Goal: Information Seeking & Learning: Learn about a topic

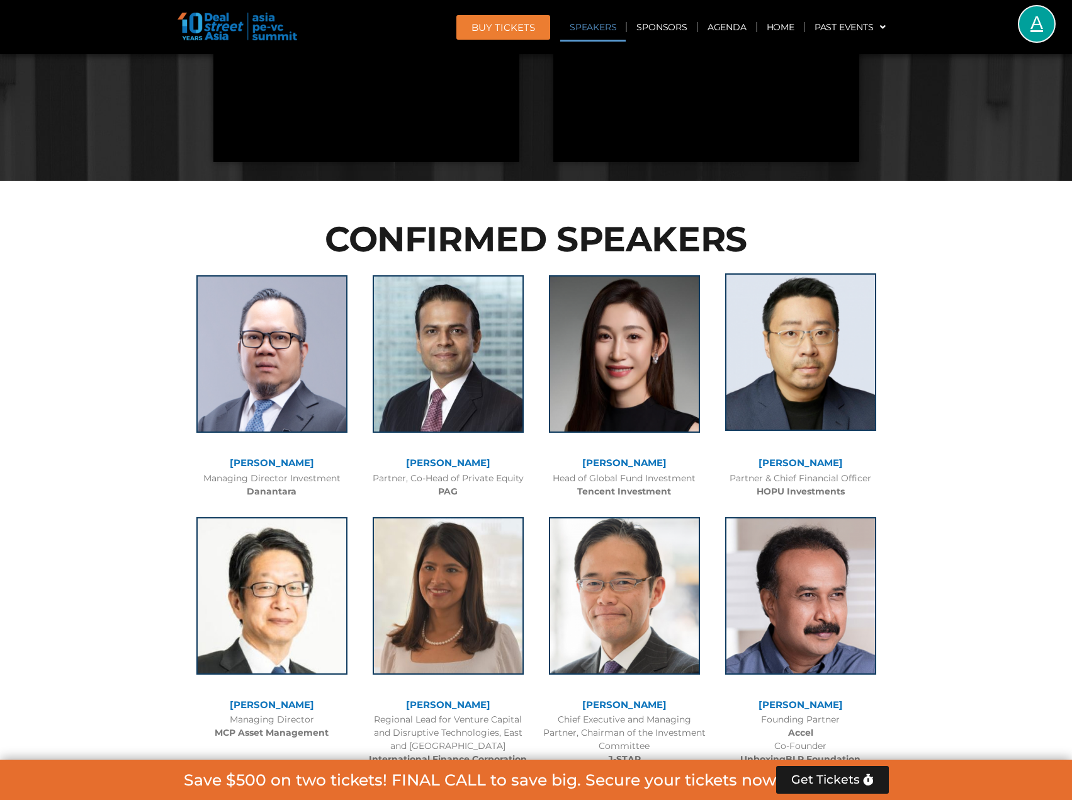
scroll to position [1574, 0]
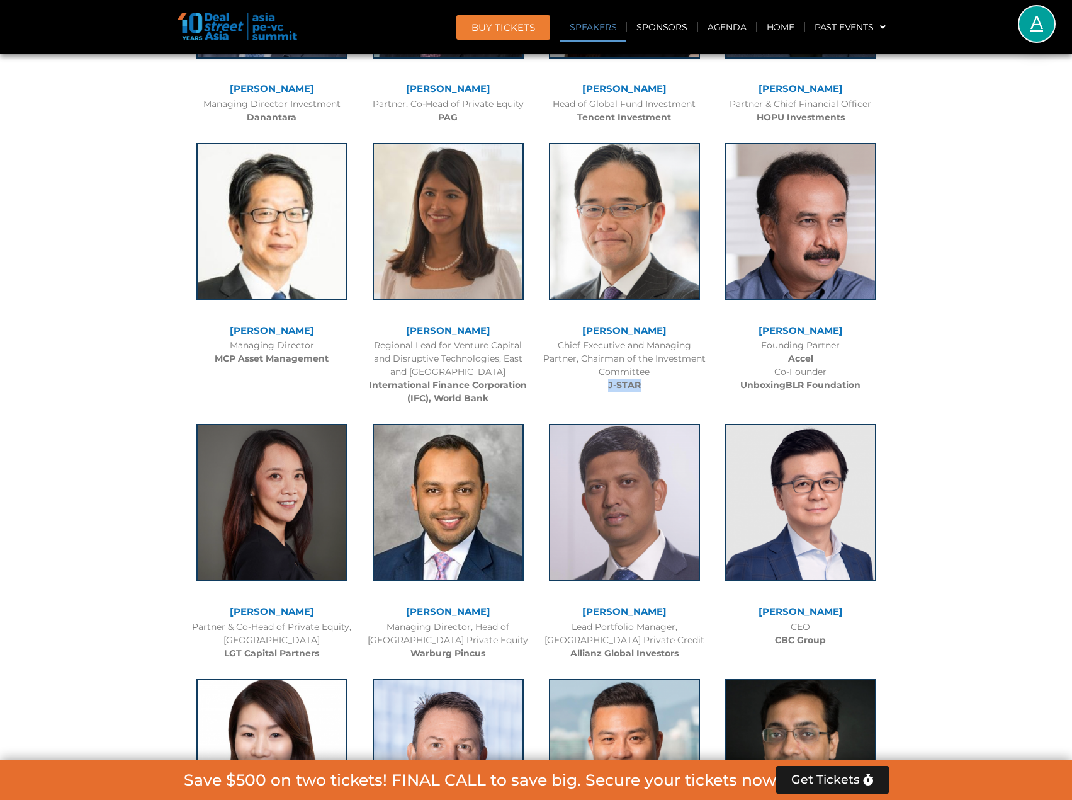
drag, startPoint x: 654, startPoint y: 384, endPoint x: 586, endPoint y: 382, distance: 68.0
click at [586, 382] on div "Chief Executive and Managing Partner, Chairman of the Investment Committee J-ST…" at bounding box center [625, 365] width 164 height 53
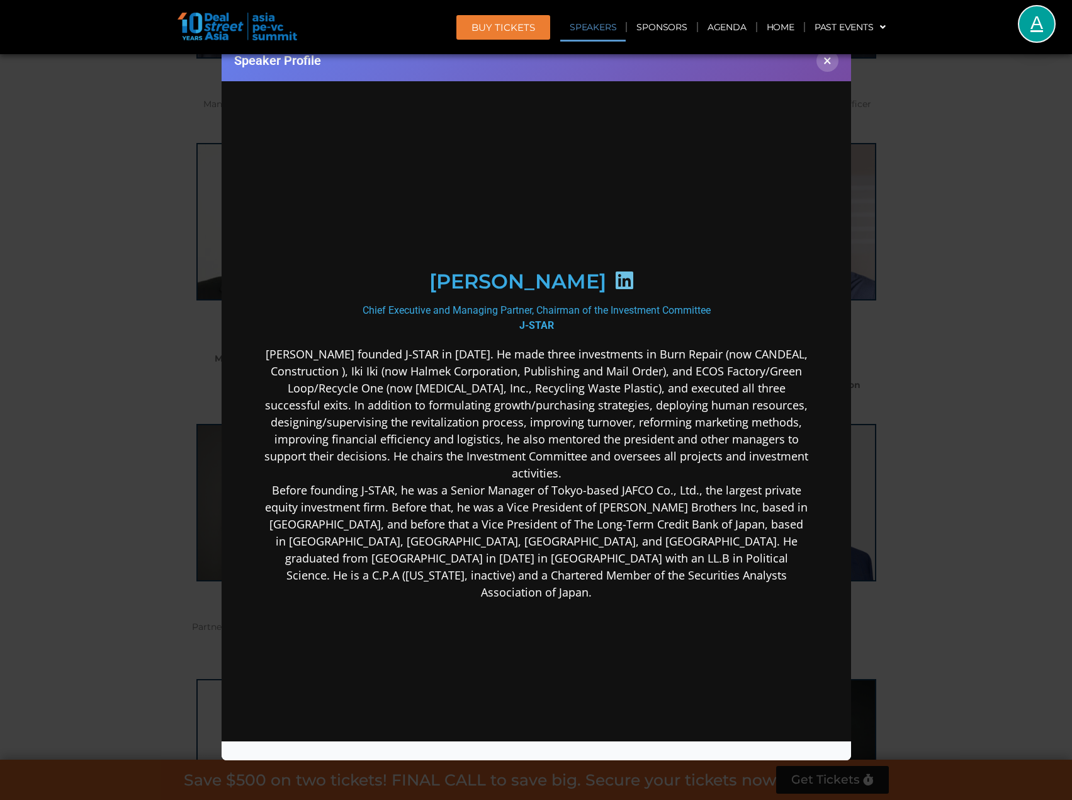
scroll to position [0, 0]
click at [825, 62] on button "×" at bounding box center [828, 61] width 22 height 22
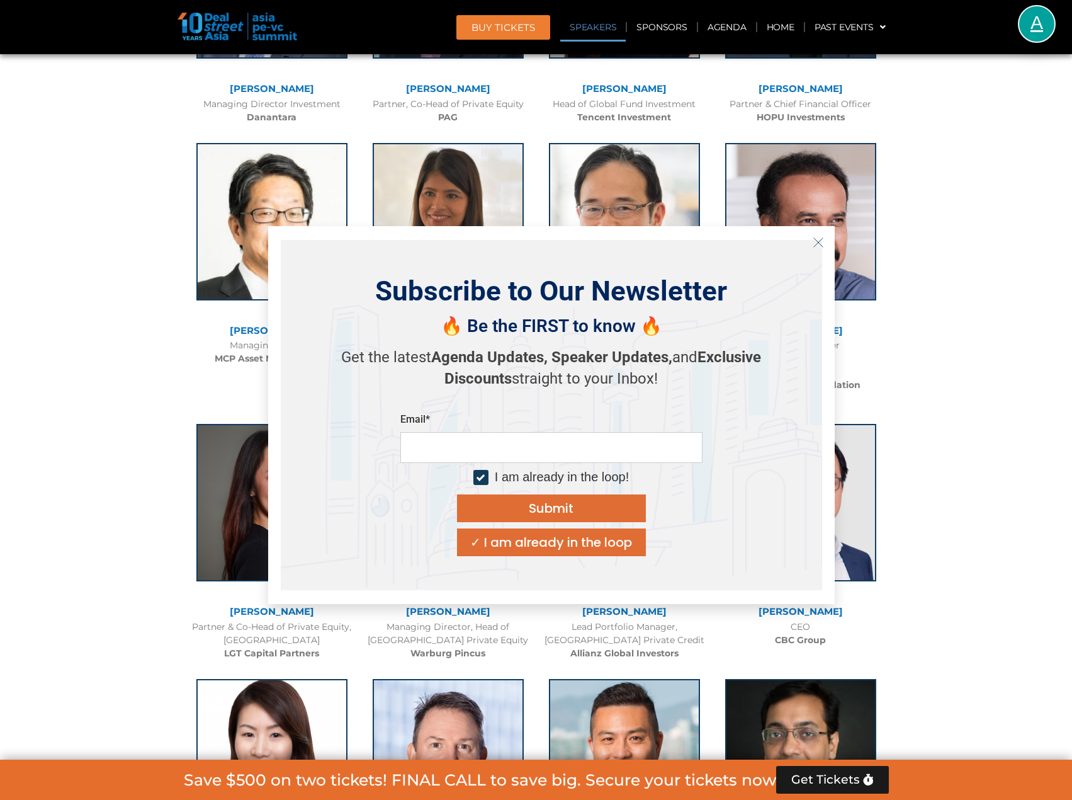
click at [823, 243] on icon "Close" at bounding box center [818, 242] width 11 height 11
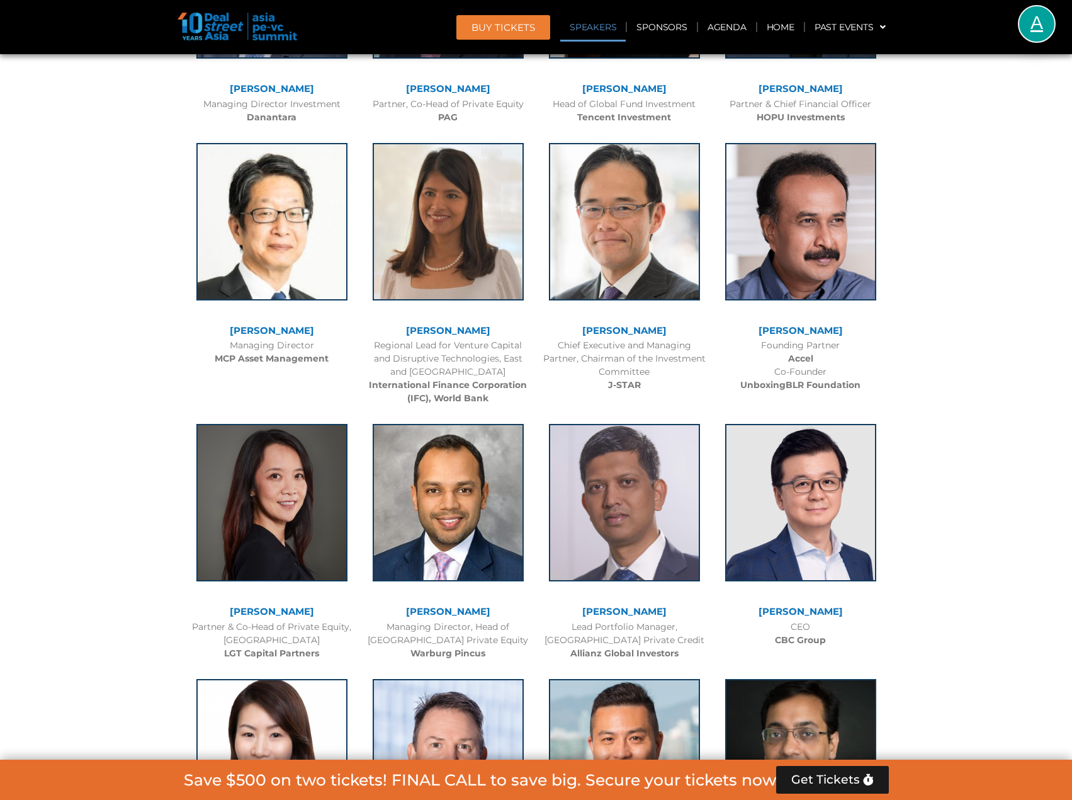
click at [615, 383] on b "J-STAR" at bounding box center [624, 384] width 33 height 11
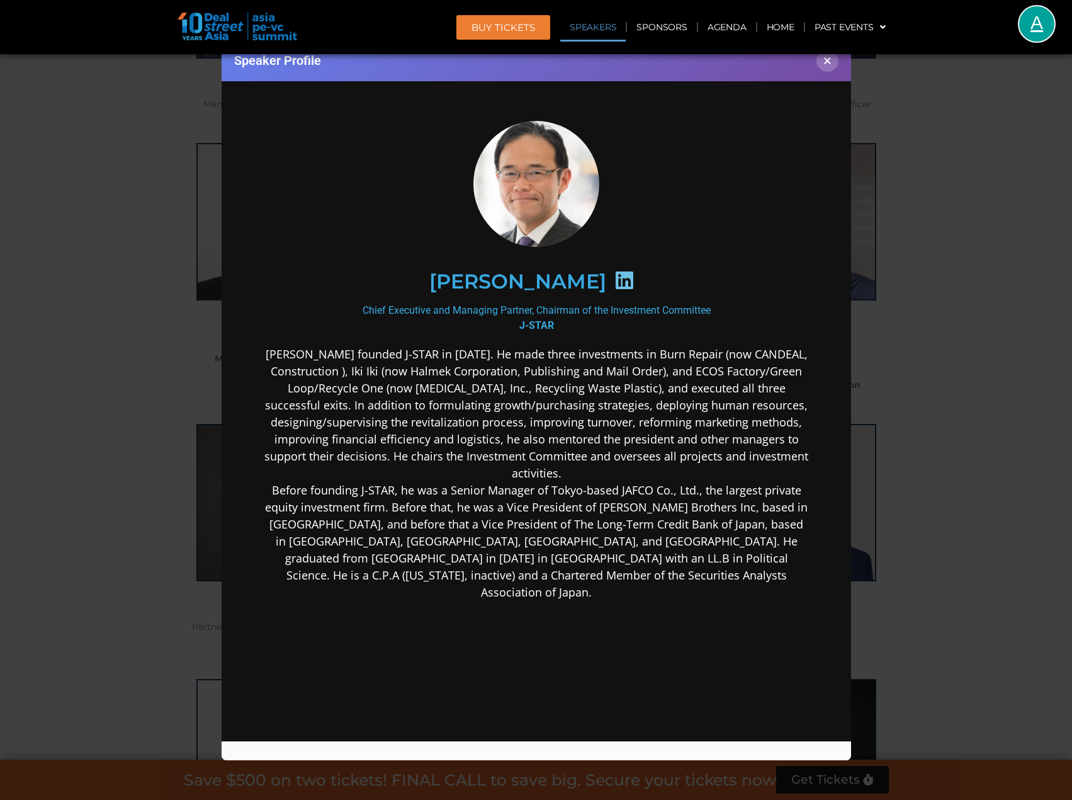
click at [635, 290] on div at bounding box center [624, 281] width 37 height 25
click at [634, 280] on icon at bounding box center [624, 279] width 20 height 20
click at [634, 274] on icon at bounding box center [624, 279] width 20 height 20
click at [634, 283] on icon at bounding box center [624, 279] width 20 height 20
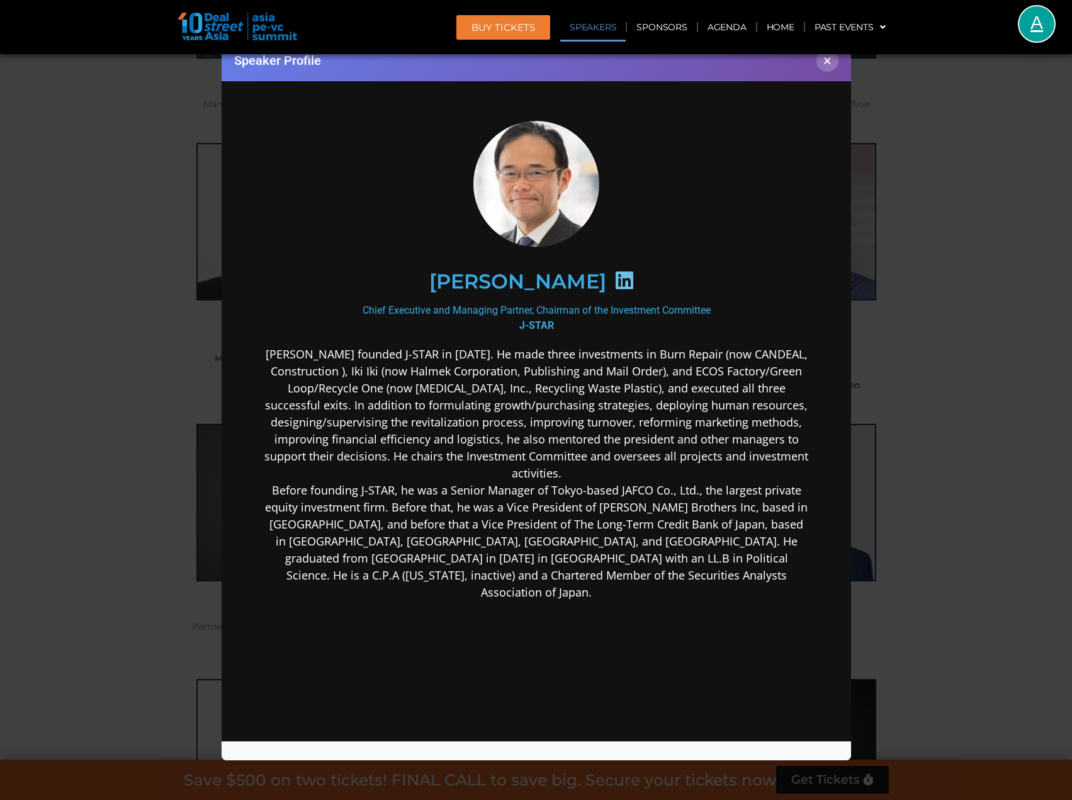
click at [536, 323] on b "J-STAR" at bounding box center [536, 325] width 35 height 12
click at [536, 322] on b "J-STAR" at bounding box center [536, 325] width 35 height 12
copy div "J-STAR"
click at [828, 62] on button "×" at bounding box center [828, 61] width 22 height 22
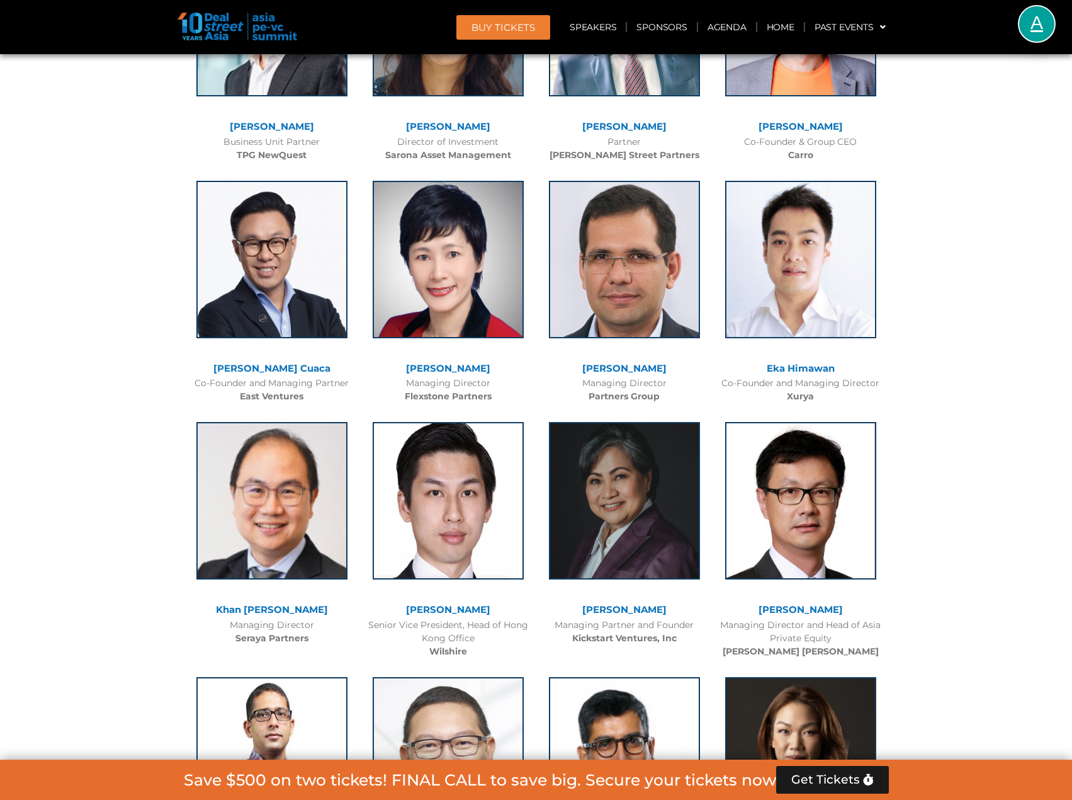
scroll to position [3085, 0]
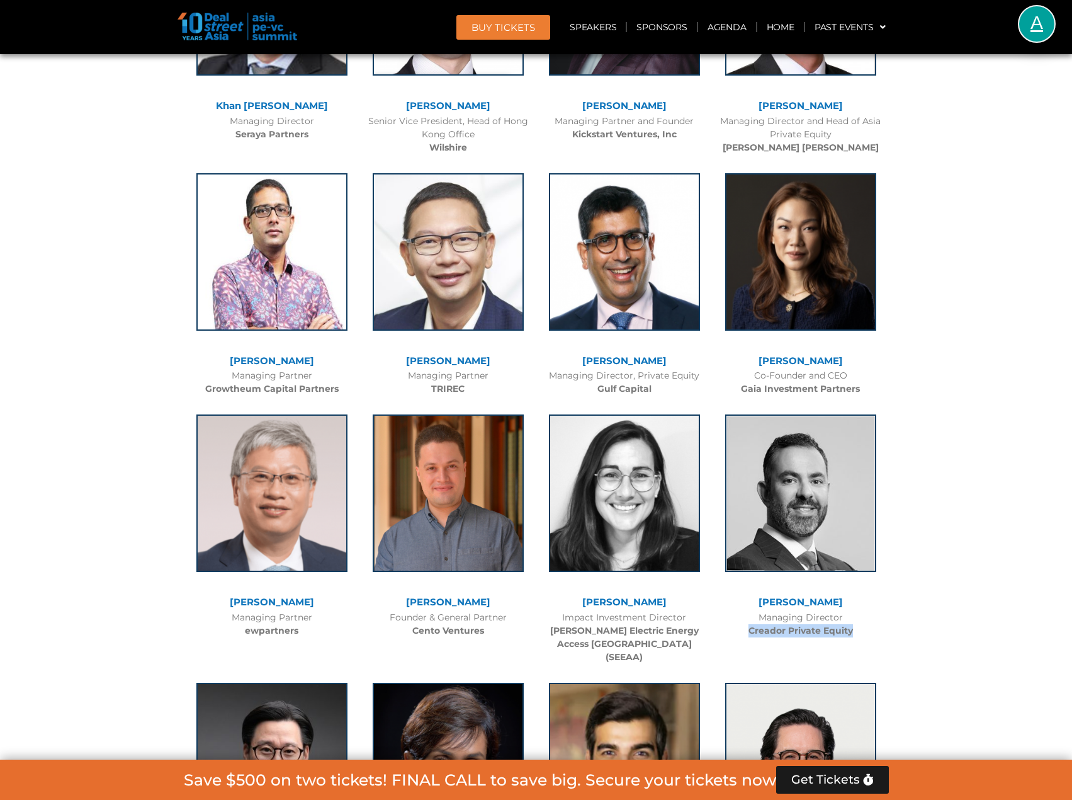
drag, startPoint x: 853, startPoint y: 631, endPoint x: 744, endPoint y: 637, distance: 109.0
click at [744, 637] on div "Managing Director Creador Private Equity" at bounding box center [801, 624] width 164 height 26
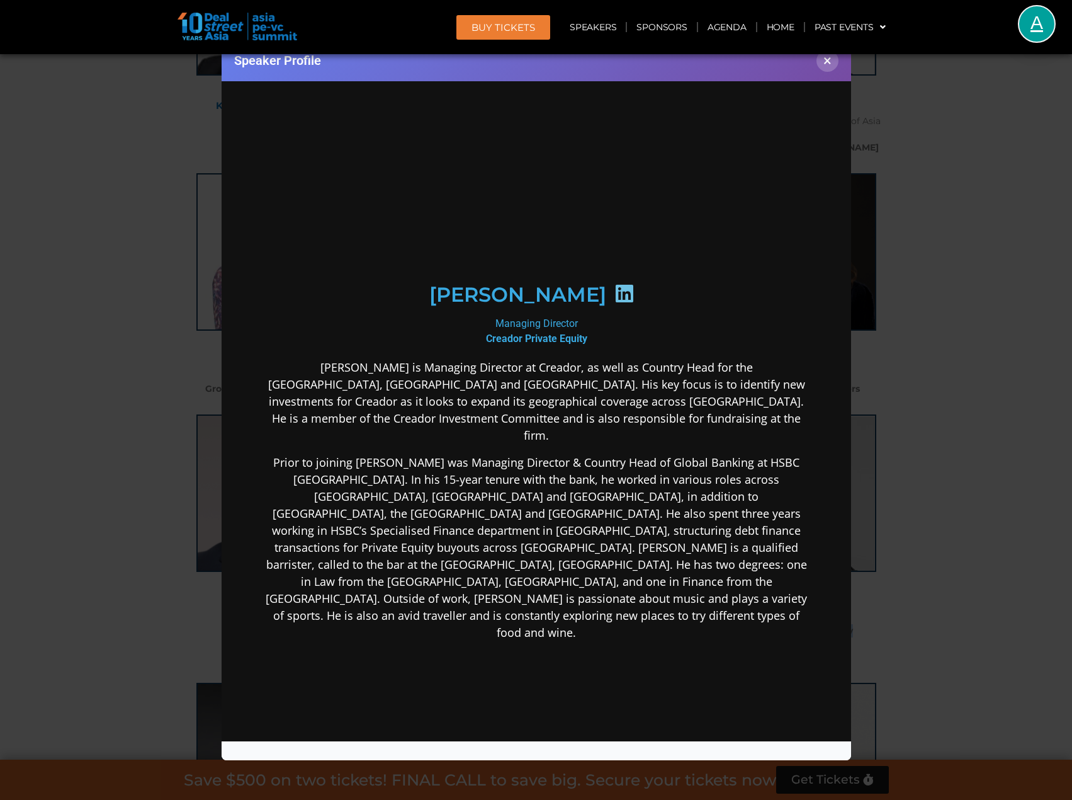
scroll to position [0, 0]
click at [528, 332] on b "Creador Private Equity" at bounding box center [535, 338] width 101 height 12
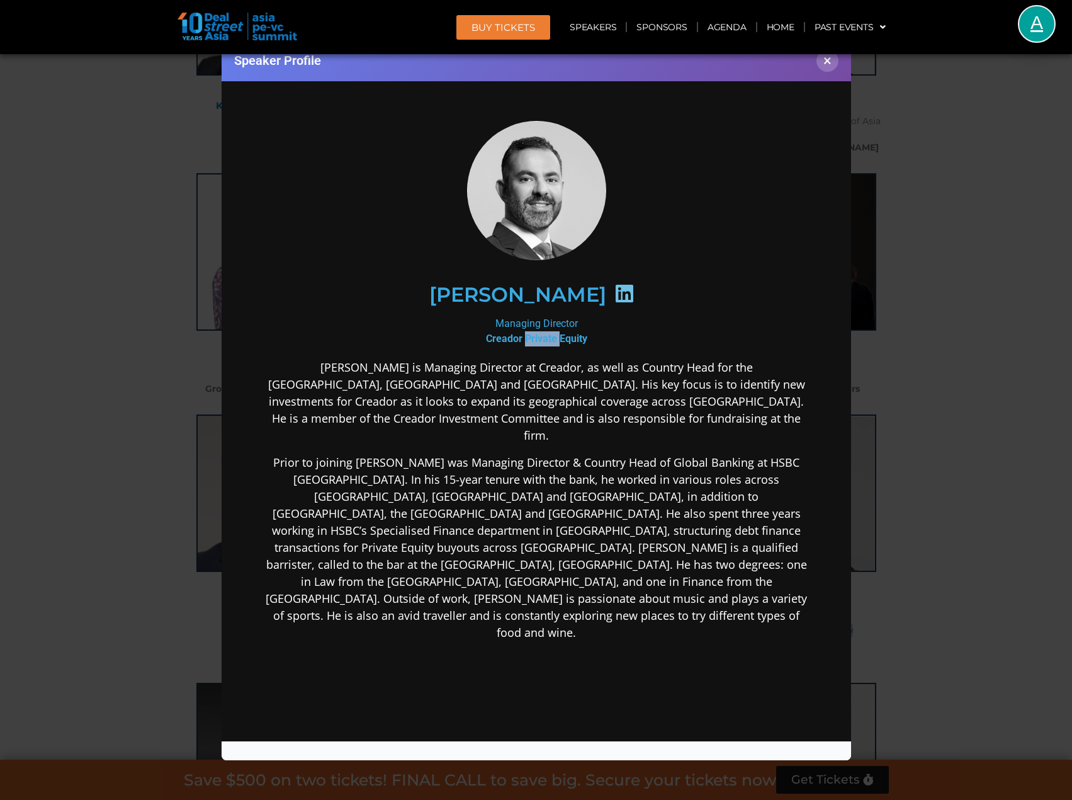
click at [528, 332] on b "Creador Private Equity" at bounding box center [535, 338] width 101 height 12
click at [615, 293] on icon at bounding box center [624, 293] width 20 height 20
click at [557, 336] on b "Creador Private Equity" at bounding box center [535, 338] width 101 height 12
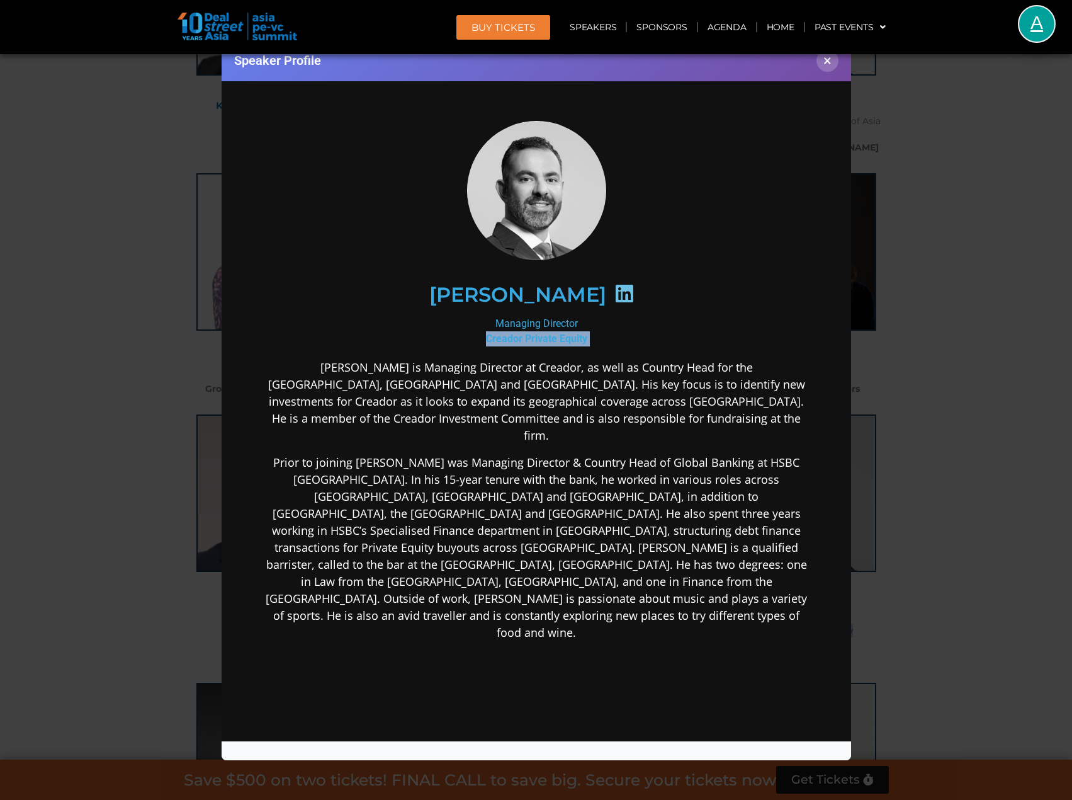
click at [557, 336] on b "Creador Private Equity" at bounding box center [535, 338] width 101 height 12
click at [926, 241] on div "Speaker Profile ×" at bounding box center [536, 400] width 1072 height 800
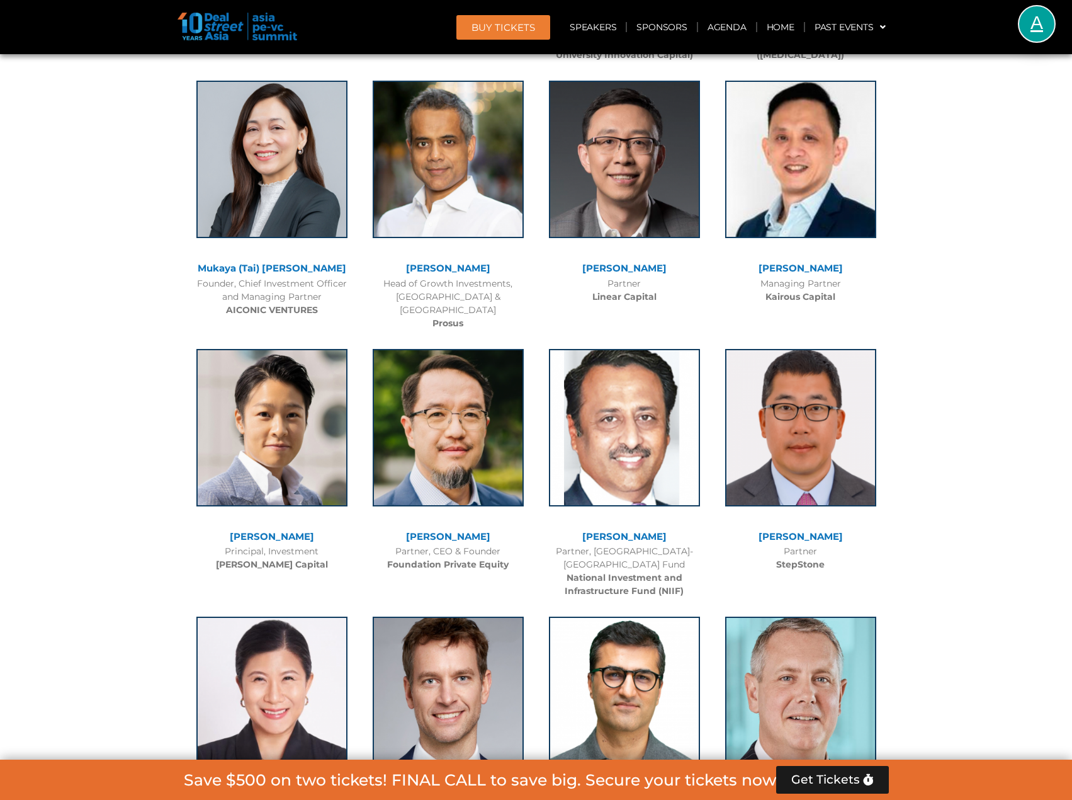
scroll to position [5477, 0]
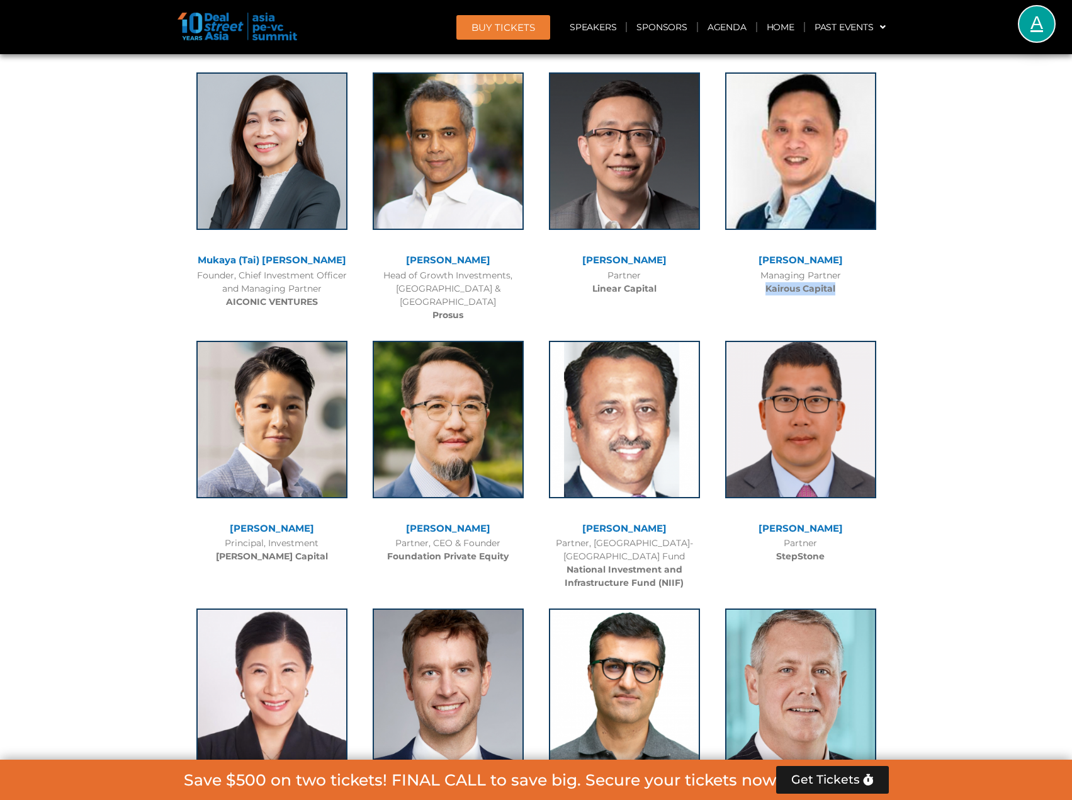
copy b "Kairous Capital"
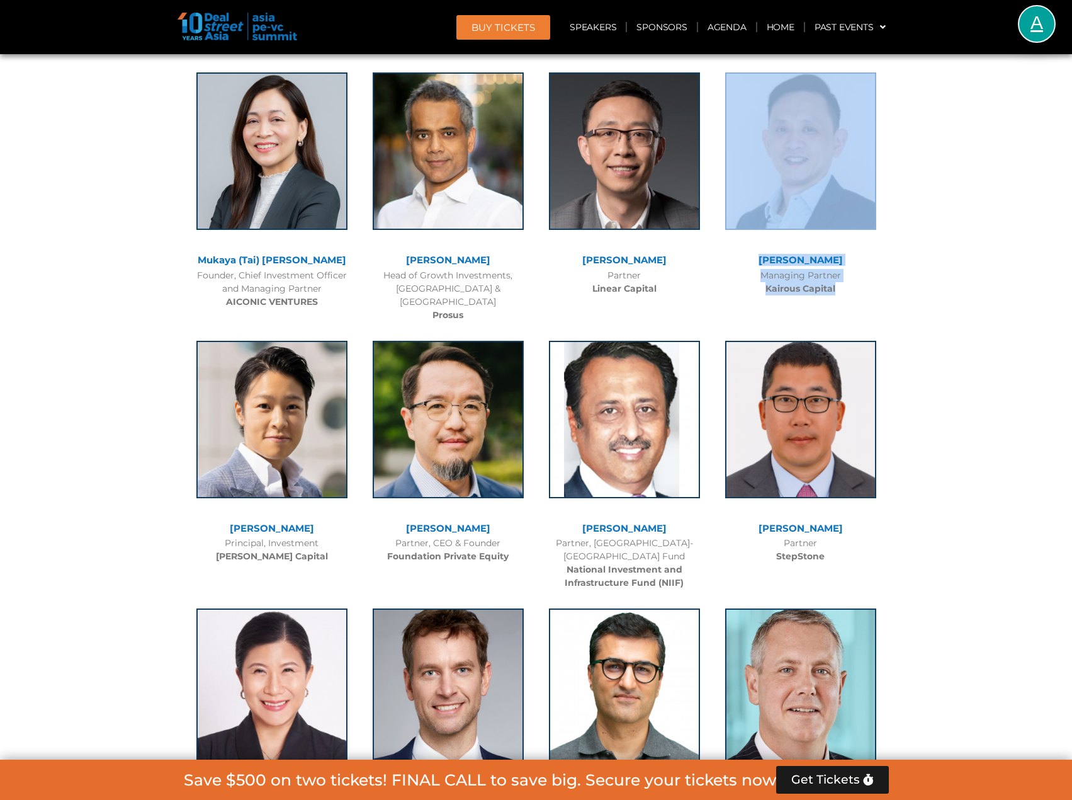
drag, startPoint x: 839, startPoint y: 274, endPoint x: 724, endPoint y: 163, distance: 160.3
click at [724, 163] on div "[PERSON_NAME] Managing Partner Kairous Capital" at bounding box center [801, 181] width 176 height 242
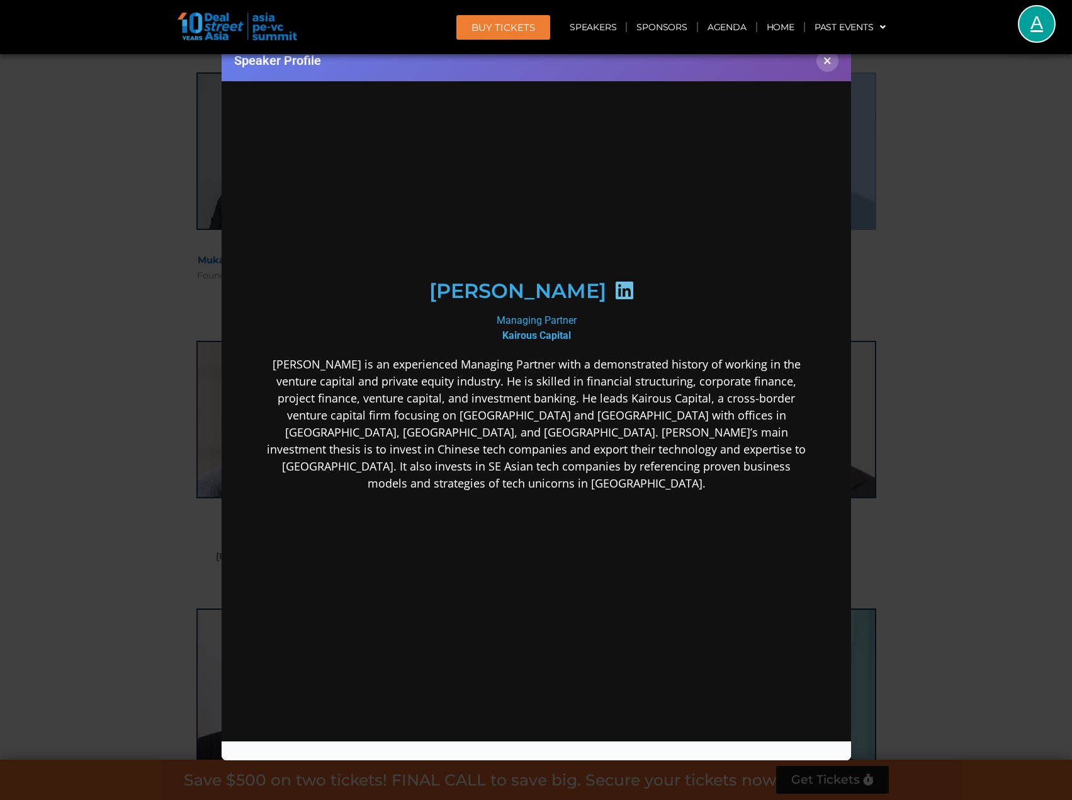
scroll to position [0, 0]
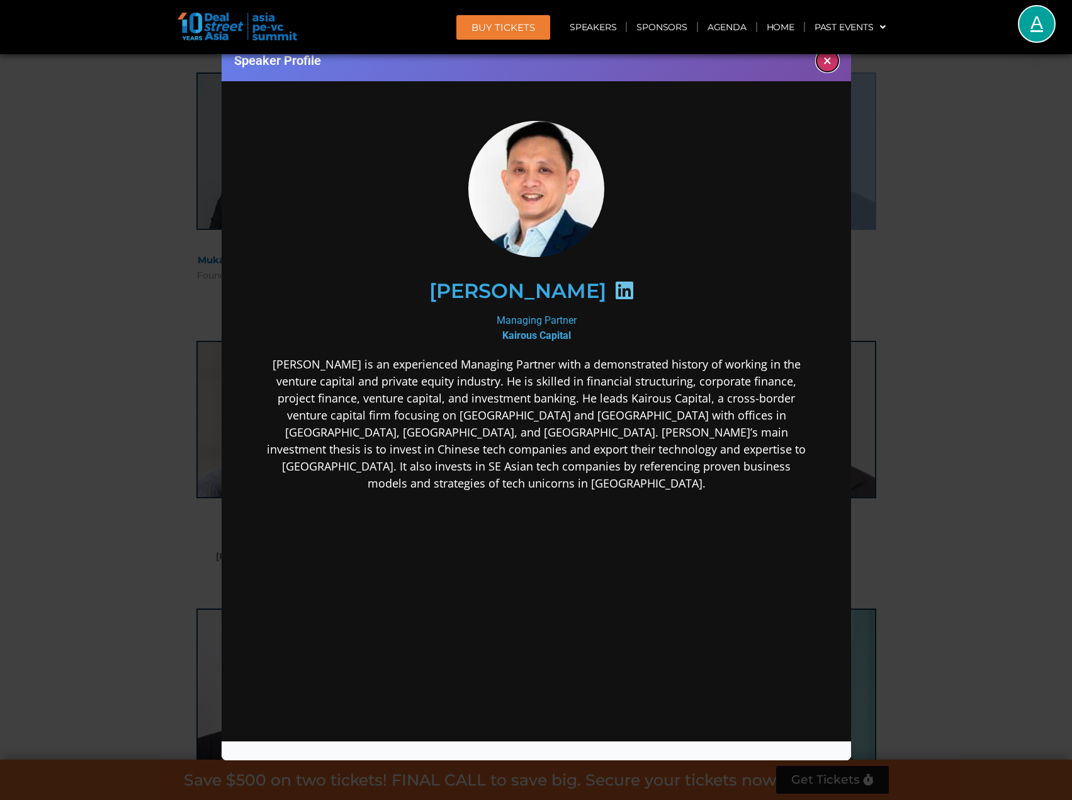
click at [830, 64] on button "×" at bounding box center [828, 61] width 22 height 22
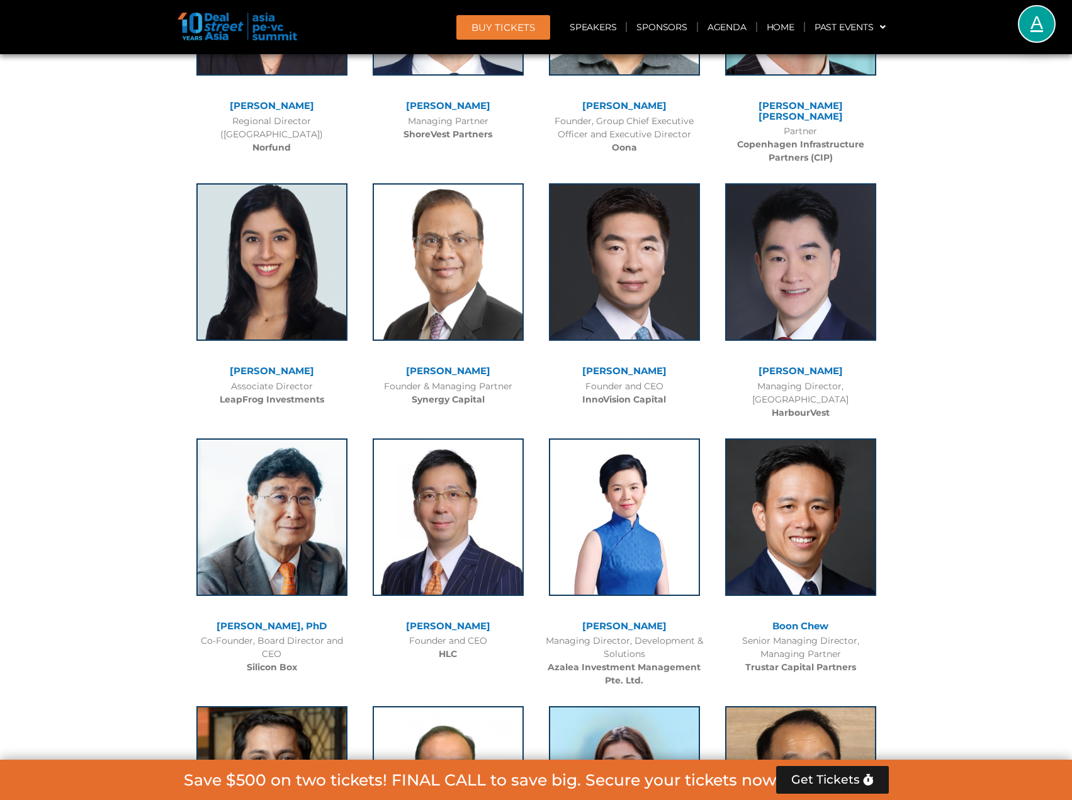
scroll to position [6170, 0]
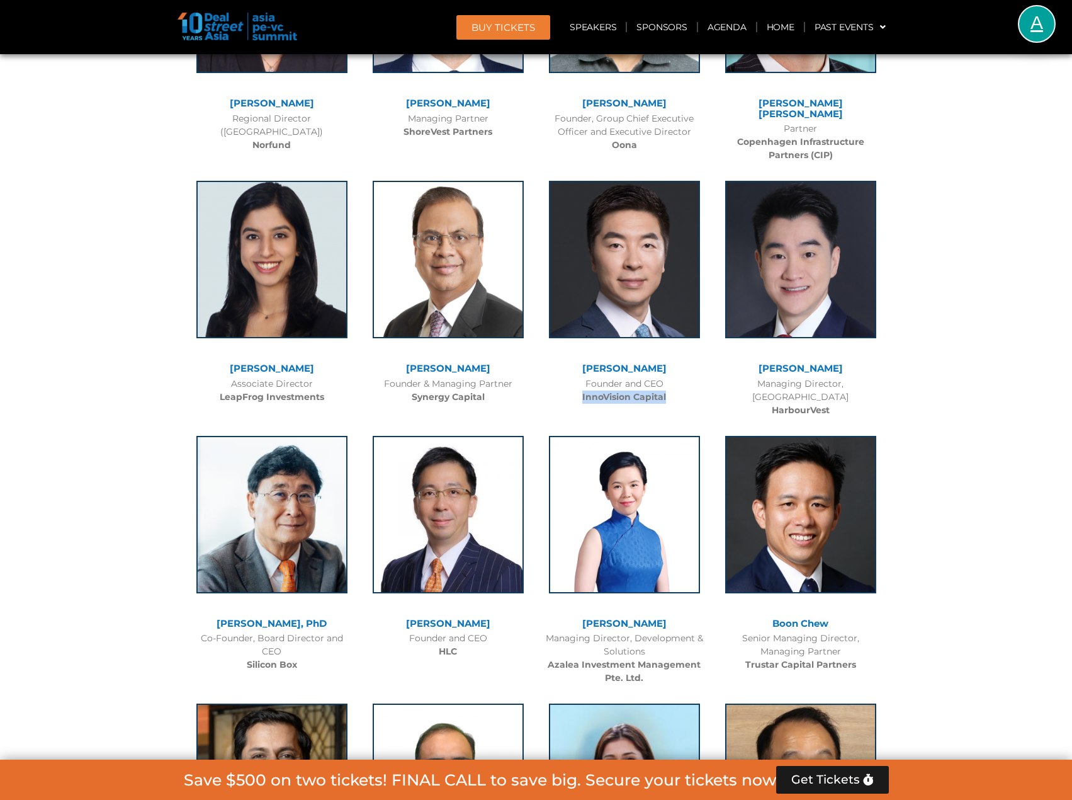
copy b "InnoVision Capital"
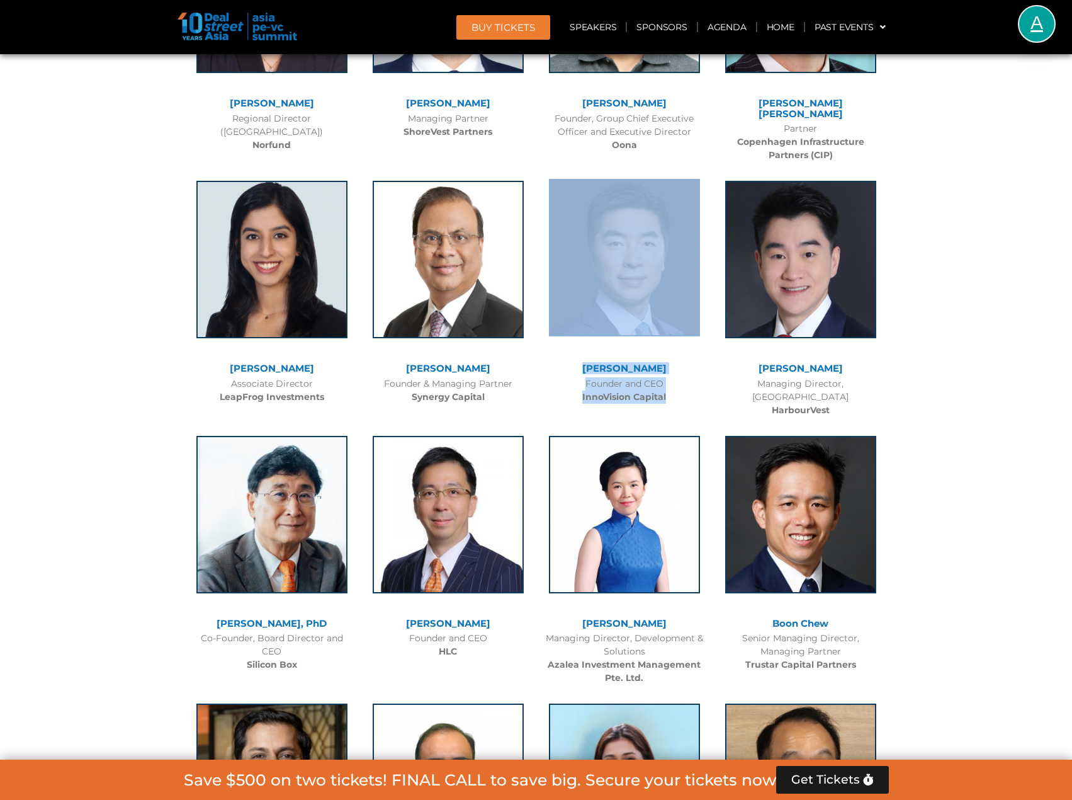
drag, startPoint x: 680, startPoint y: 351, endPoint x: 557, endPoint y: 281, distance: 142.1
click at [557, 281] on div "[PERSON_NAME] Founder and CEO InnoVision Capital" at bounding box center [624, 289] width 176 height 242
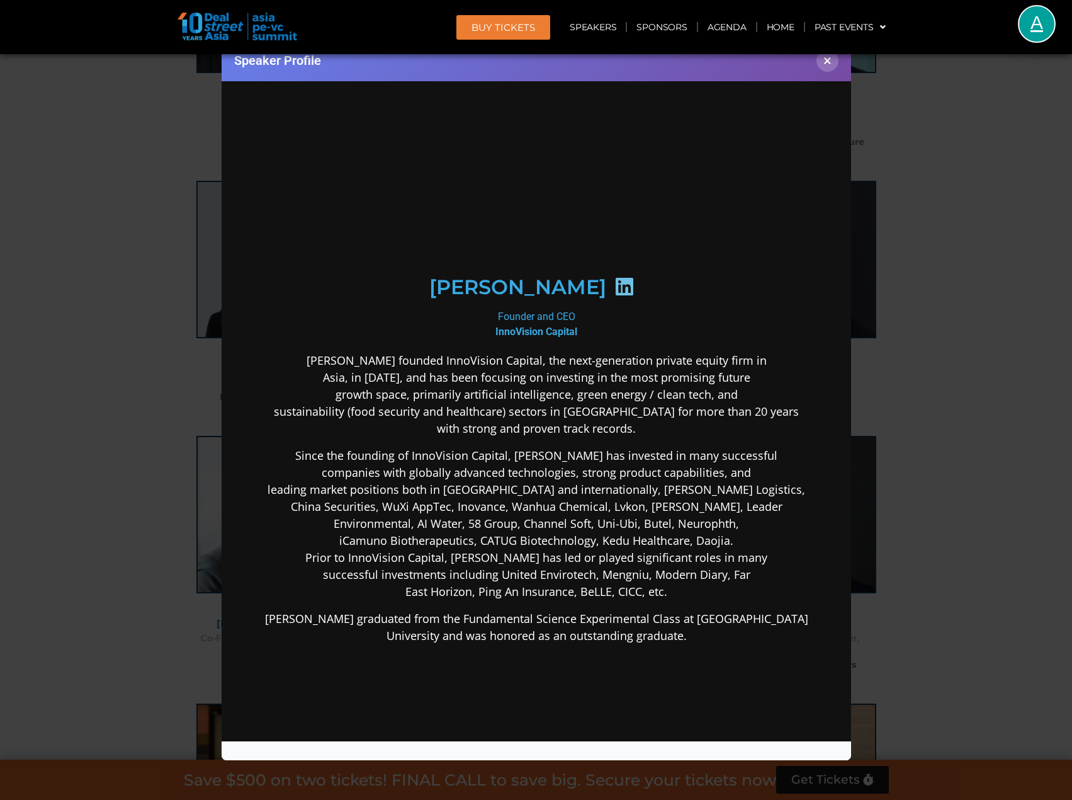
scroll to position [0, 0]
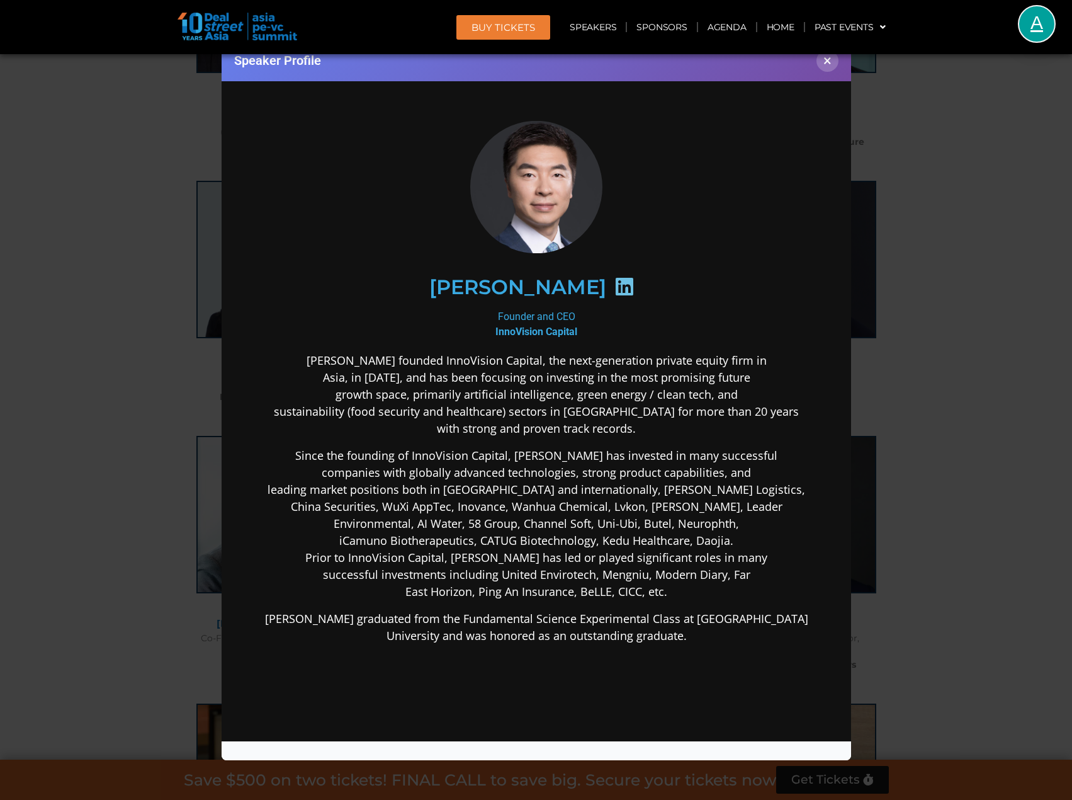
click at [614, 292] on icon at bounding box center [624, 286] width 20 height 20
click at [198, 343] on div "Speaker Profile ×" at bounding box center [536, 400] width 1072 height 800
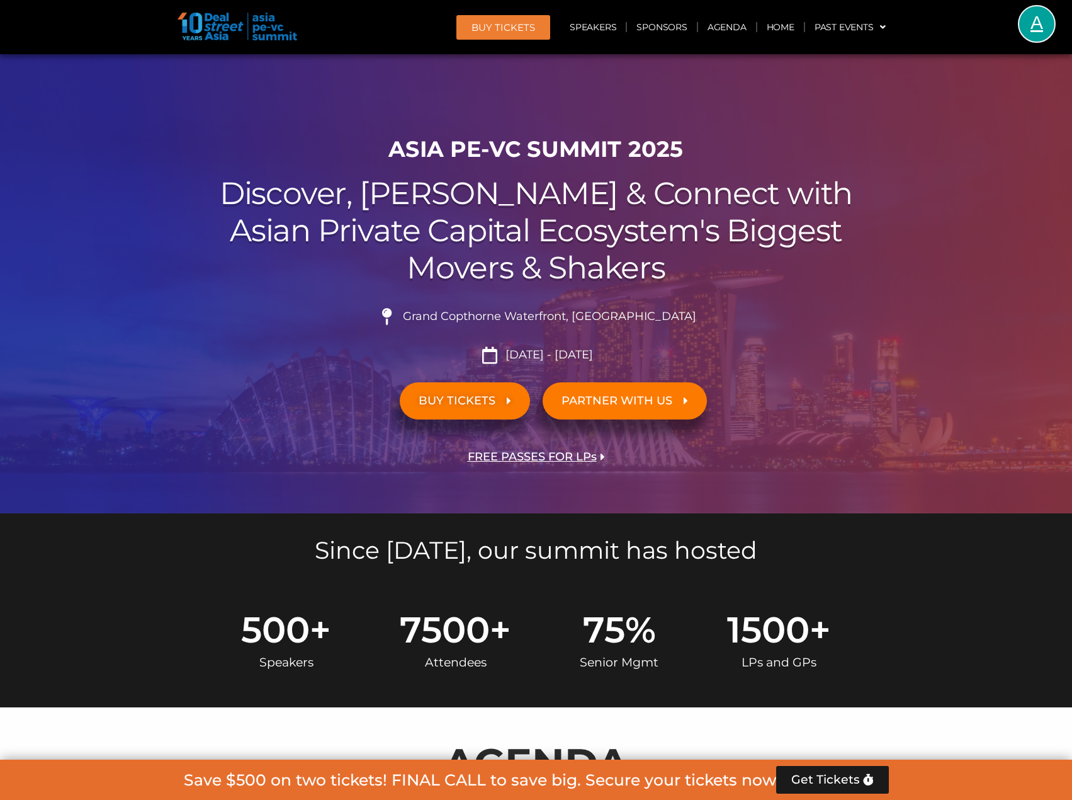
drag, startPoint x: 630, startPoint y: 351, endPoint x: 479, endPoint y: 339, distance: 150.9
click at [460, 339] on ul "Grand Copthorne Waterfront, [GEOGRAPHIC_DATA]​ [DATE] - [DATE]" at bounding box center [536, 335] width 705 height 55
click at [954, 339] on div at bounding box center [536, 283] width 1072 height 459
